Goal: Transaction & Acquisition: Book appointment/travel/reservation

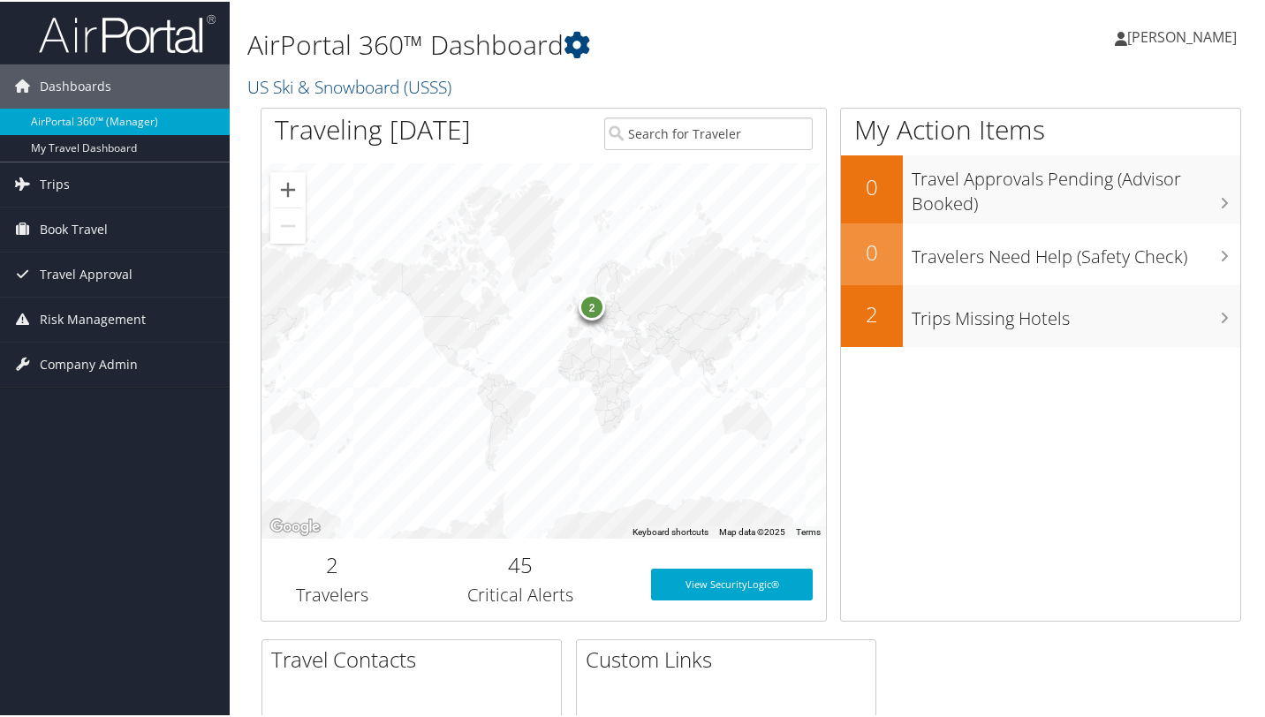
click at [341, 591] on h3 "Travelers" at bounding box center [332, 593] width 115 height 25
click at [336, 565] on h2 "2" at bounding box center [332, 564] width 115 height 30
click at [76, 224] on span "Book Travel" at bounding box center [74, 228] width 68 height 44
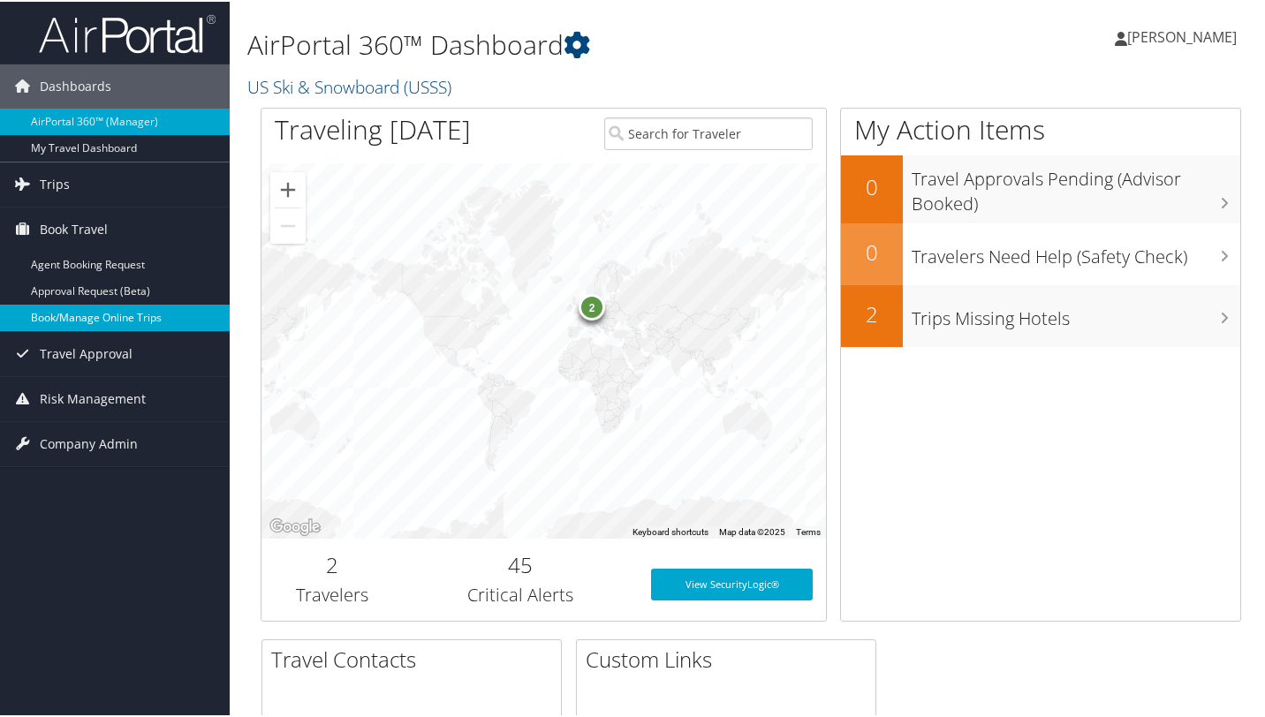
click at [96, 314] on link "Book/Manage Online Trips" at bounding box center [115, 316] width 230 height 27
